Goal: Book appointment/travel/reservation

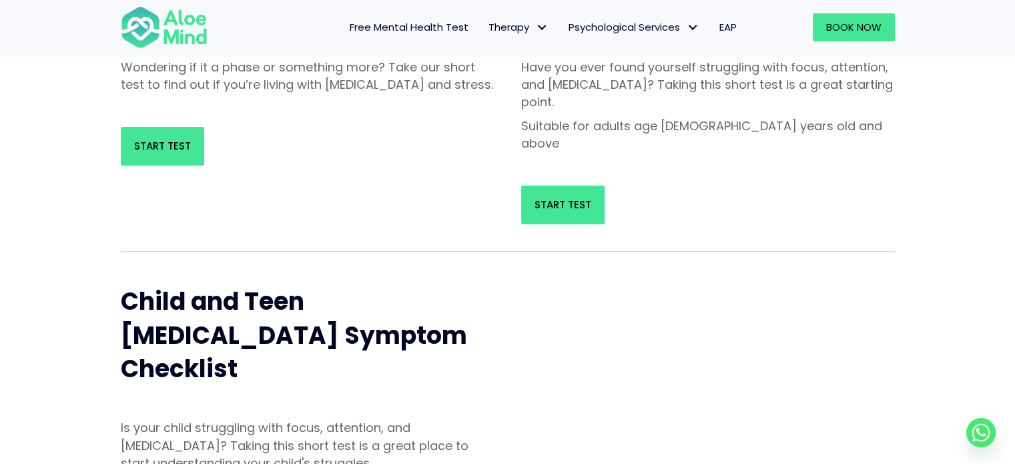
scroll to position [334, 0]
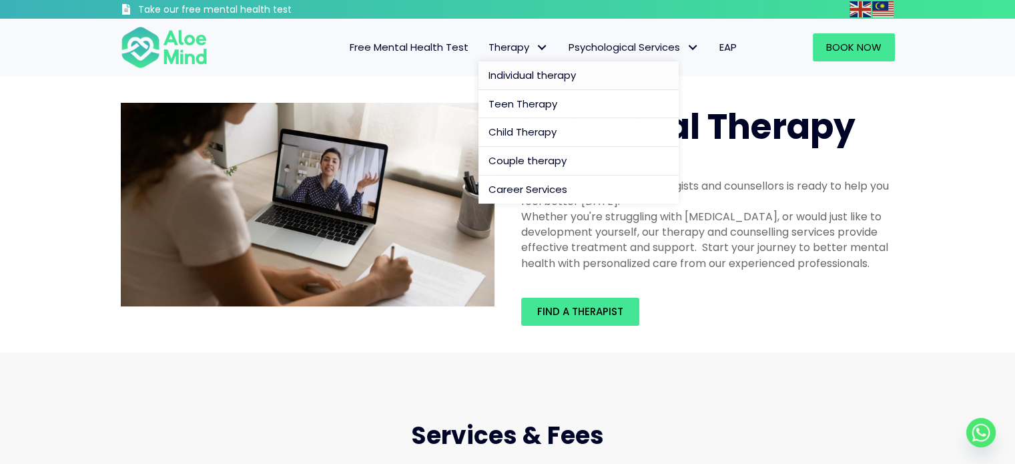
click at [500, 71] on span "Individual therapy" at bounding box center [532, 75] width 87 height 14
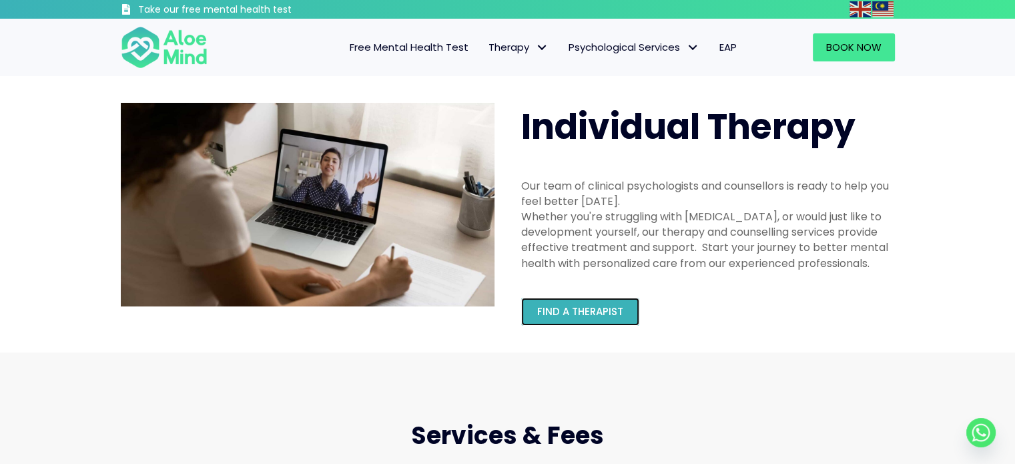
click at [580, 322] on link "Find a therapist" at bounding box center [580, 312] width 118 height 28
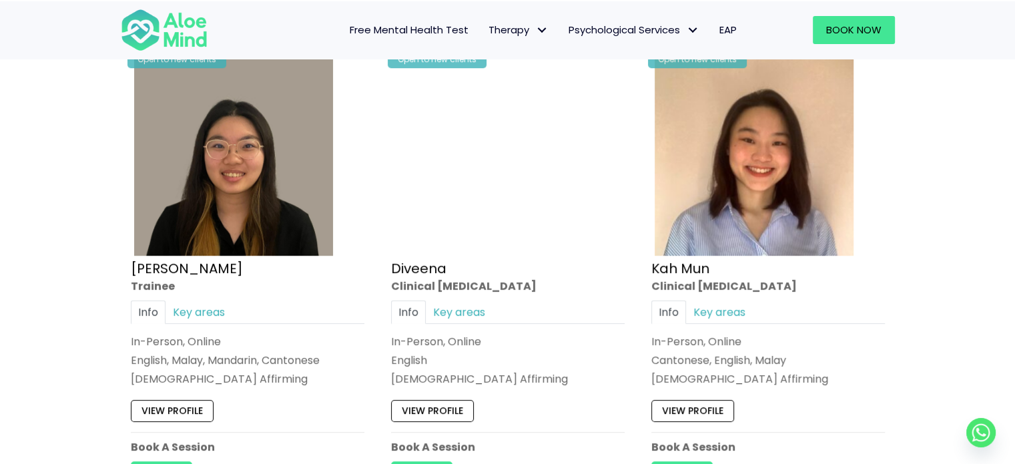
scroll to position [734, 0]
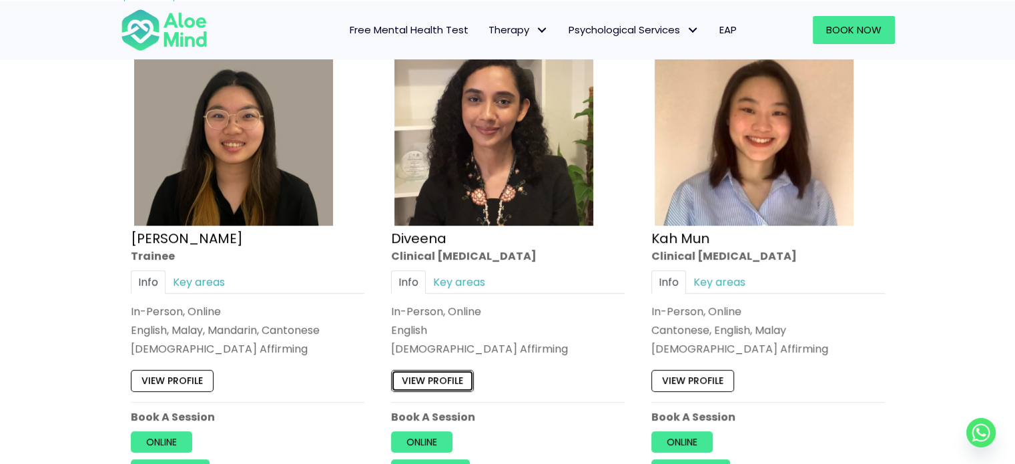
click at [450, 387] on link "View profile" at bounding box center [432, 380] width 83 height 21
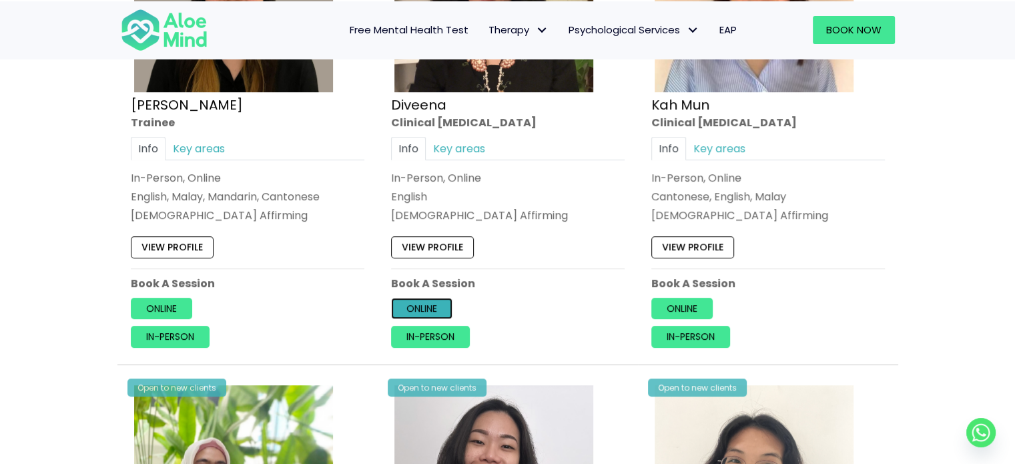
click at [416, 305] on link "Online" at bounding box center [421, 308] width 61 height 21
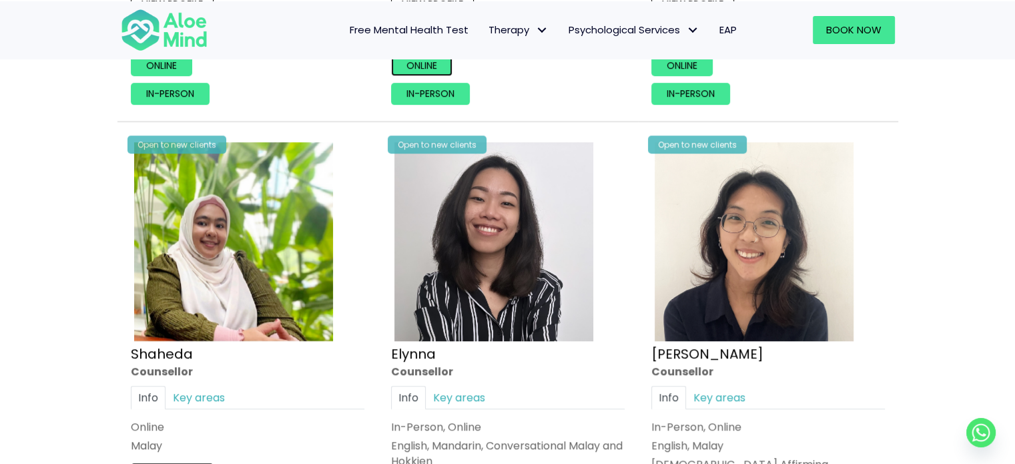
scroll to position [1201, 0]
